Goal: Transaction & Acquisition: Book appointment/travel/reservation

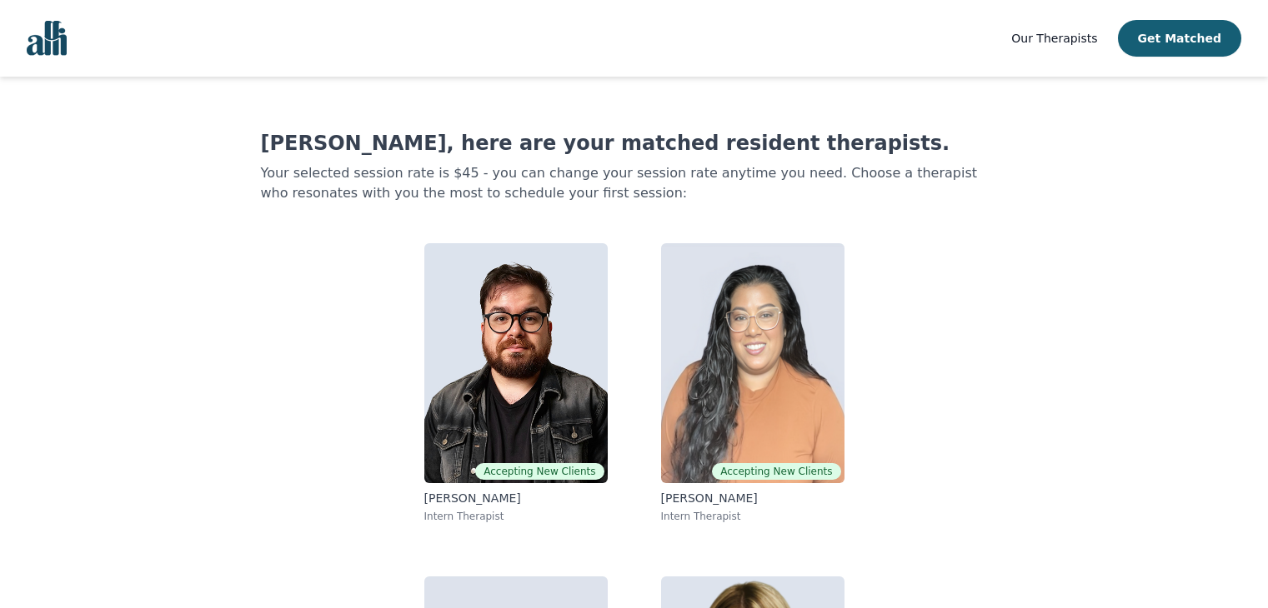
scroll to position [262, 0]
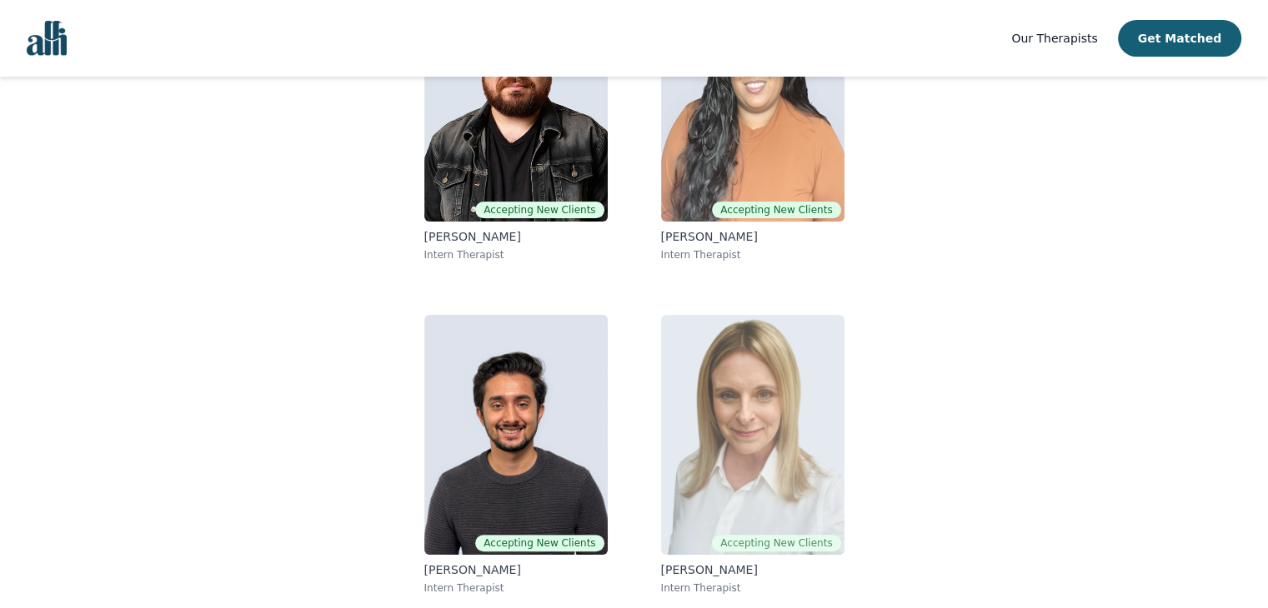
click at [753, 472] on img at bounding box center [752, 435] width 183 height 240
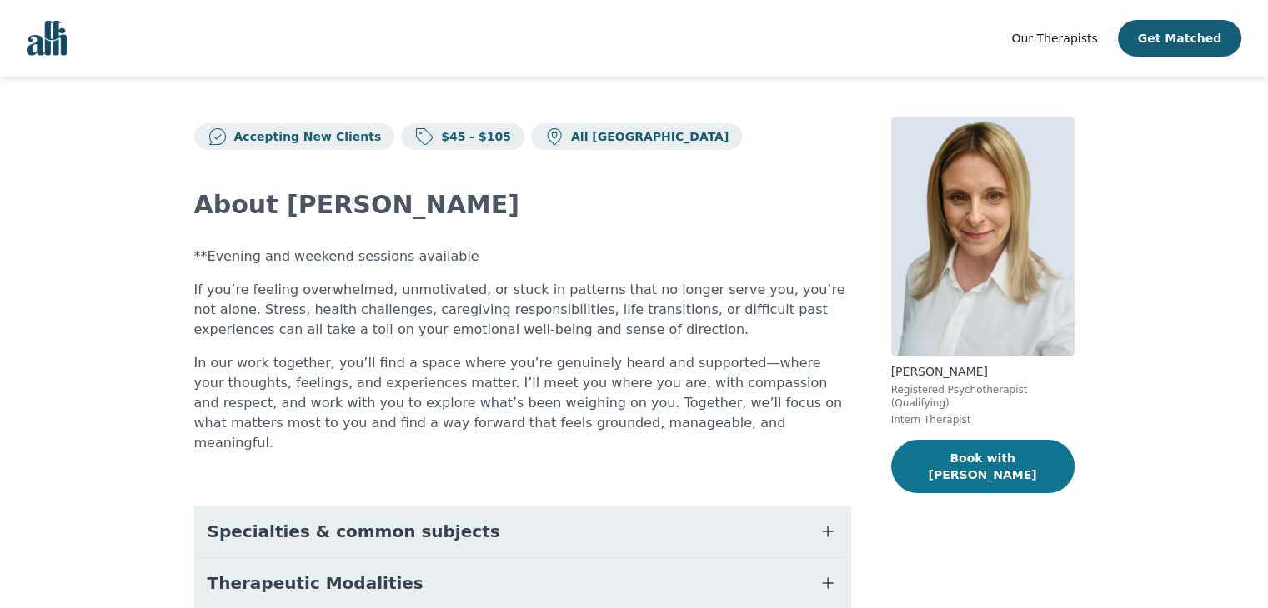
click at [1010, 448] on button "Book with [PERSON_NAME]" at bounding box center [982, 466] width 183 height 53
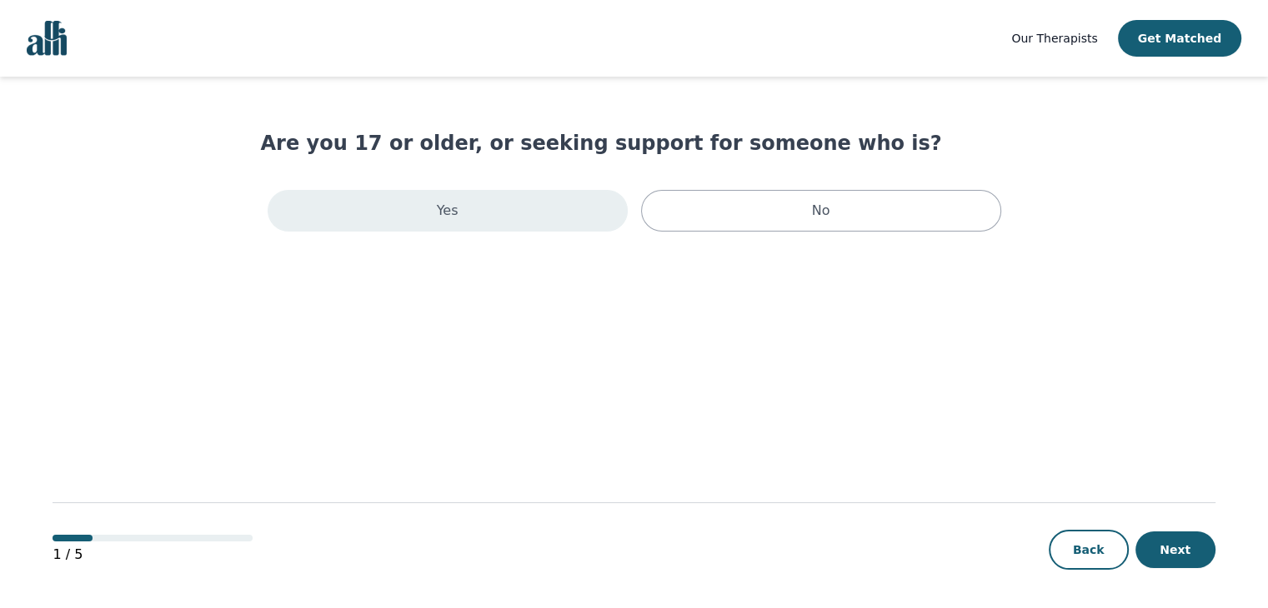
click at [498, 208] on div "Yes" at bounding box center [448, 211] width 360 height 42
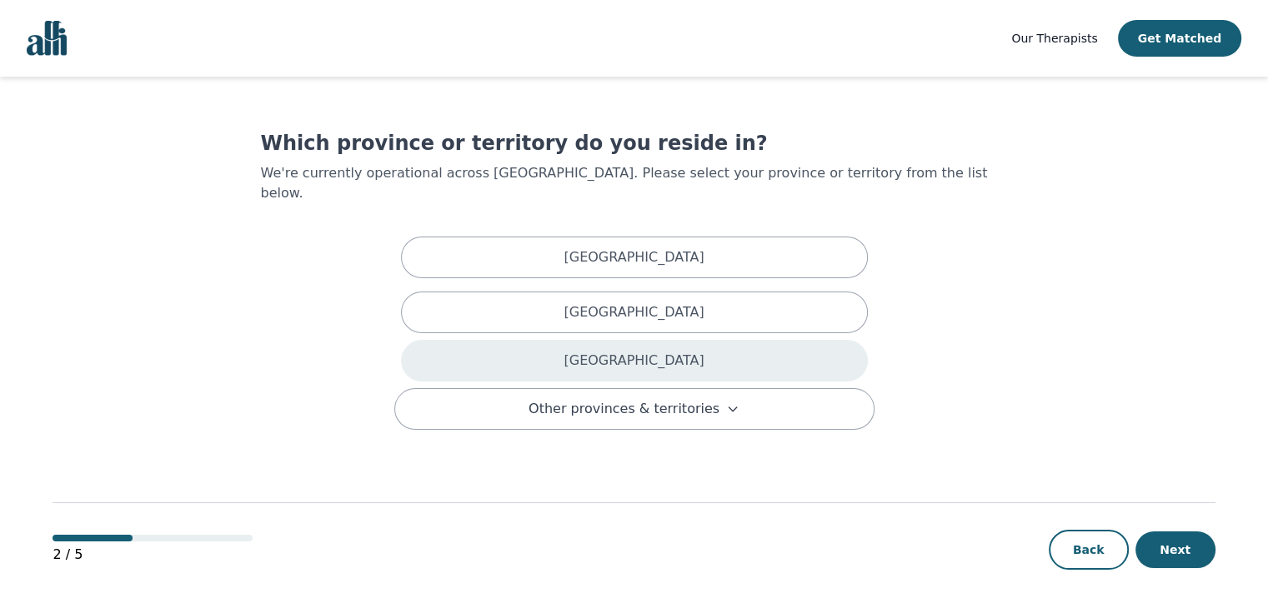
click at [560, 347] on div "[GEOGRAPHIC_DATA]" at bounding box center [634, 361] width 467 height 42
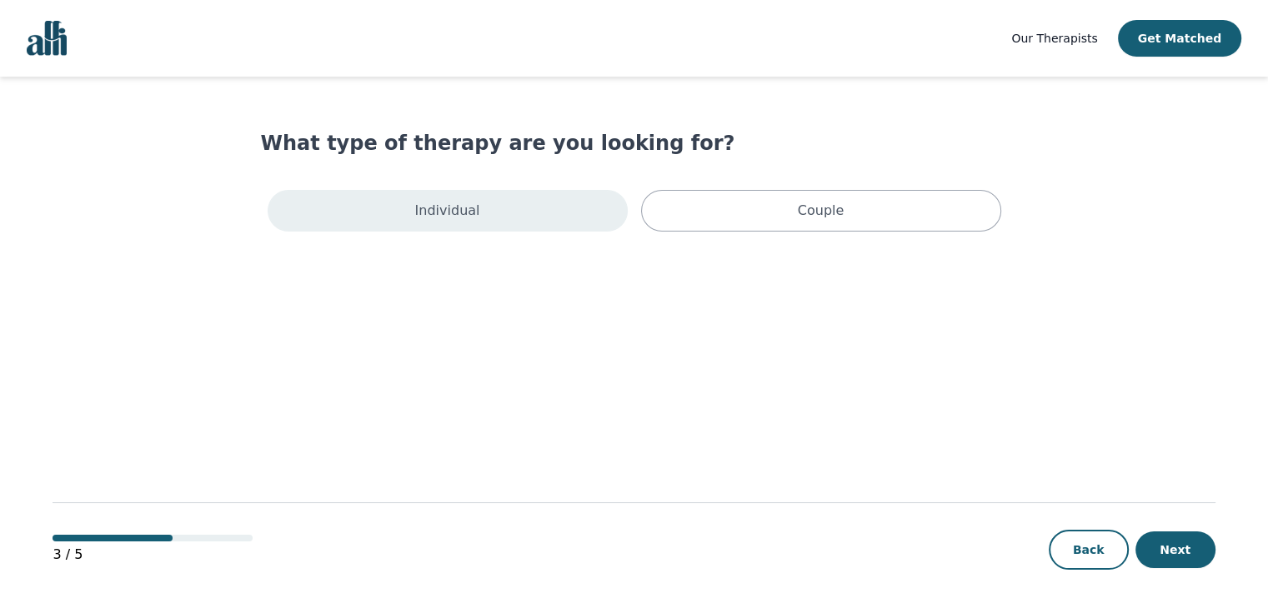
click at [515, 198] on div "Individual" at bounding box center [448, 211] width 360 height 42
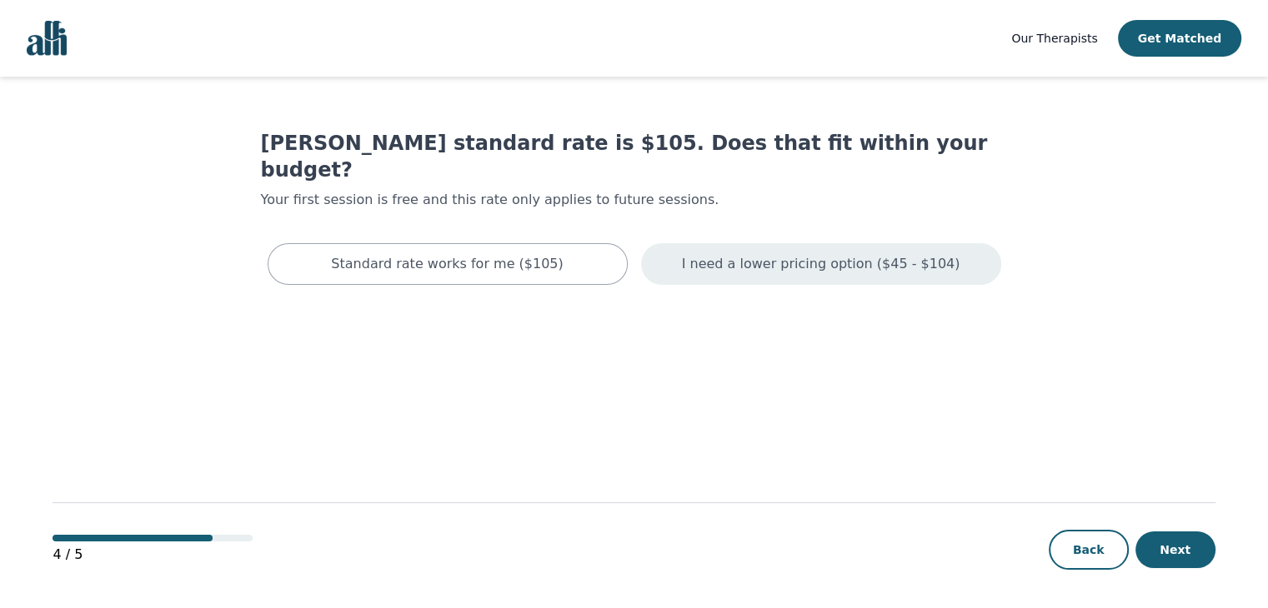
click at [728, 254] on p "I need a lower pricing option ($45 - $104)" at bounding box center [821, 264] width 278 height 20
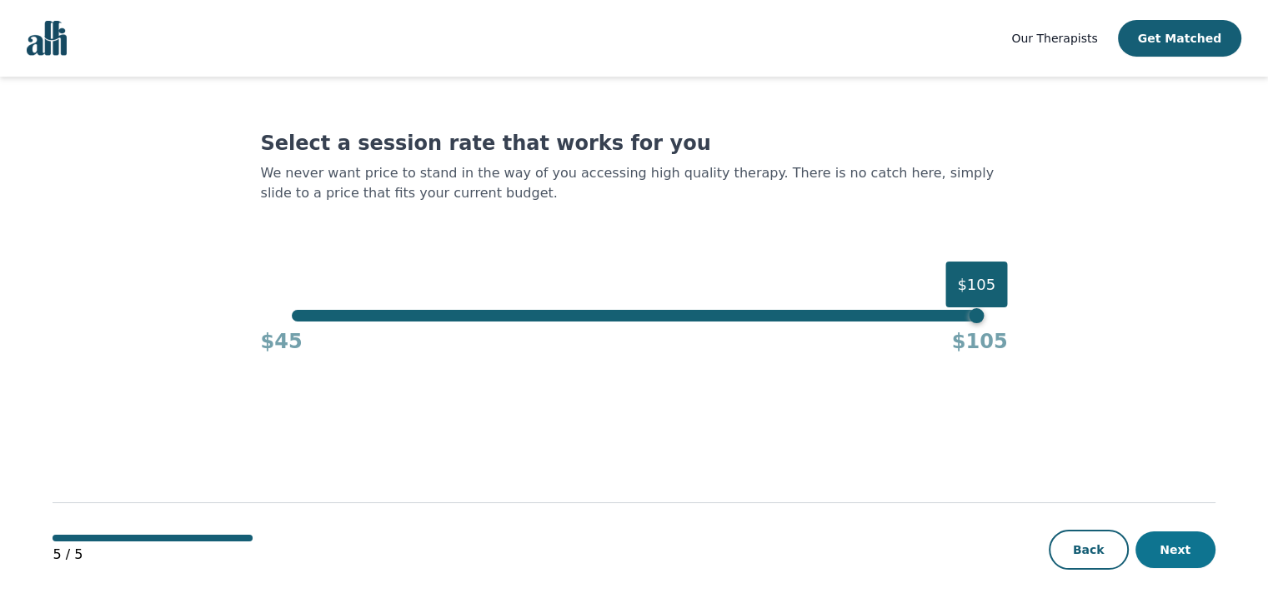
click at [1187, 545] on button "Next" at bounding box center [1175, 550] width 80 height 37
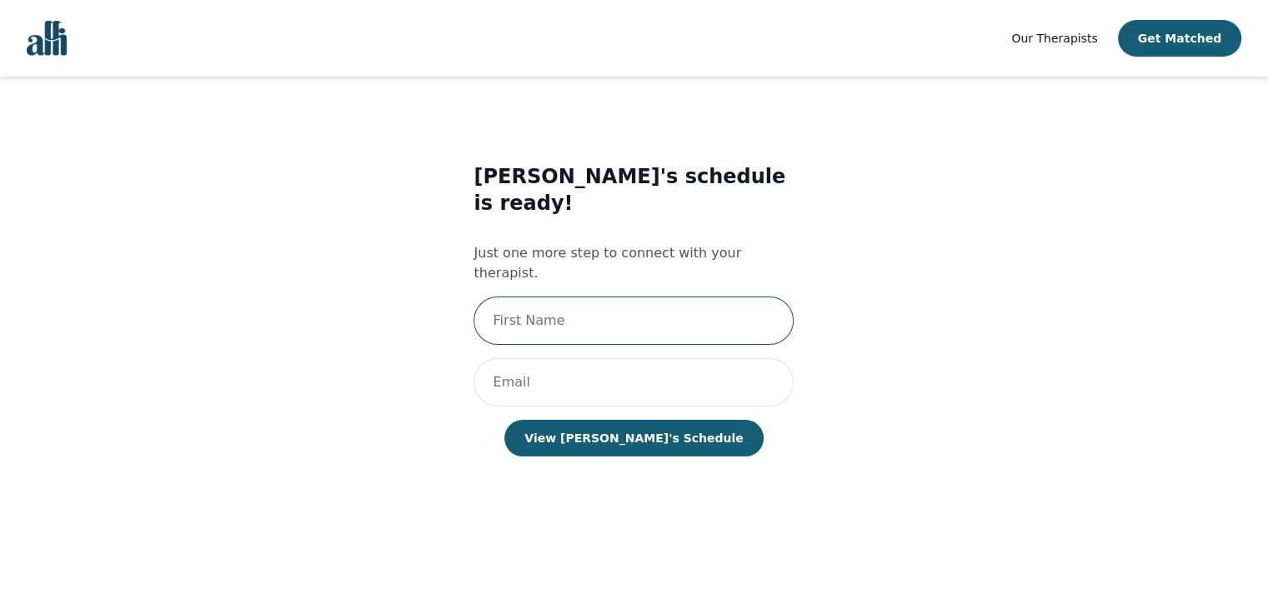
click at [594, 297] on input "text" at bounding box center [633, 321] width 320 height 48
type input "Robert"
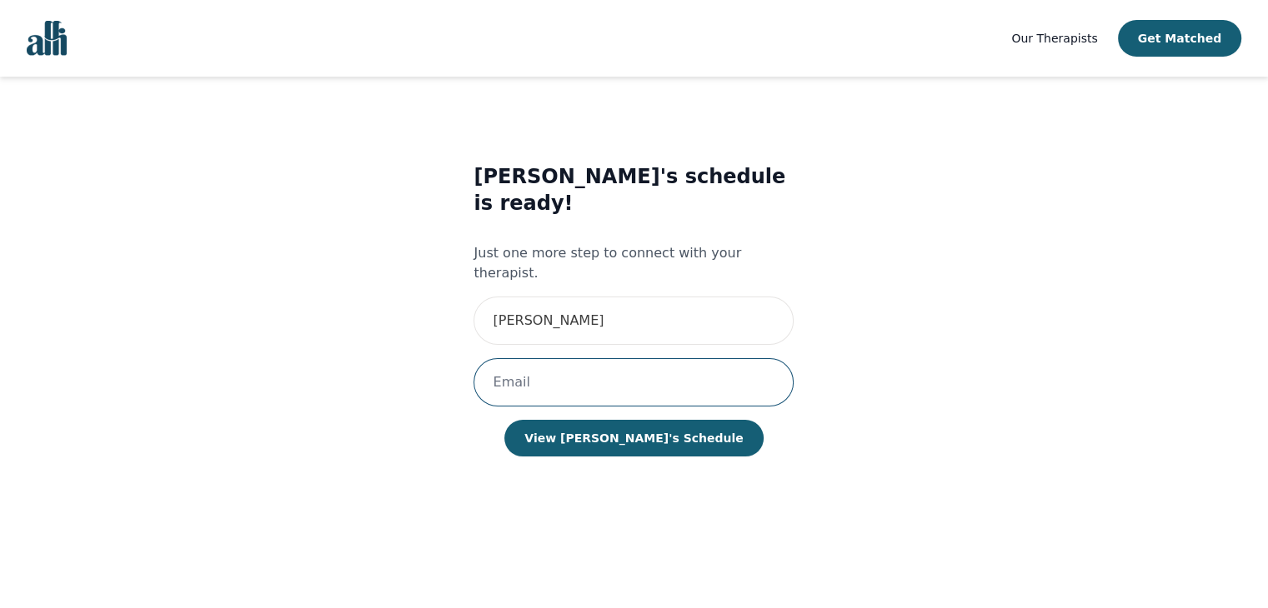
click at [593, 358] on input "email" at bounding box center [633, 382] width 320 height 48
type input "beats27@gmail.com"
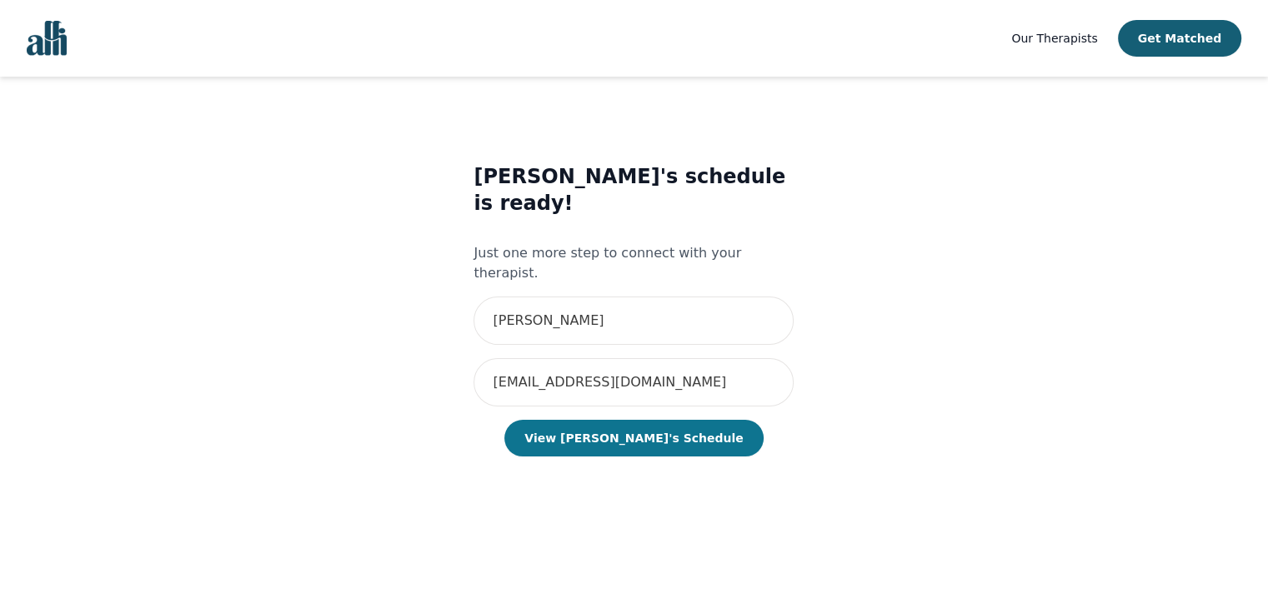
click at [618, 420] on button "View Megan's Schedule" at bounding box center [633, 438] width 258 height 37
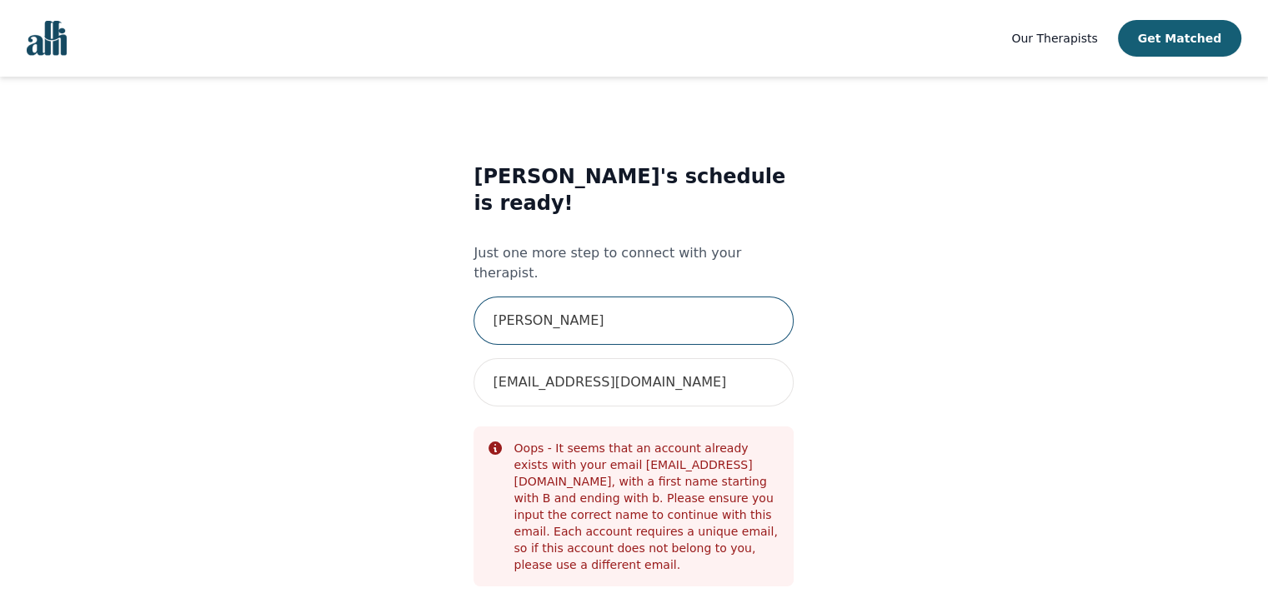
click at [543, 297] on input "Robert" at bounding box center [633, 321] width 320 height 48
type input "R"
click at [403, 341] on div "Megan's schedule is ready! Just one more step to connect with your therapist. b…" at bounding box center [634, 423] width 684 height 573
click at [533, 297] on input "text" at bounding box center [633, 321] width 320 height 48
type input "Bob"
